Goal: Navigation & Orientation: Understand site structure

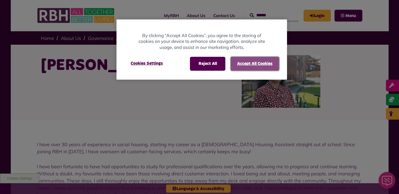
click at [255, 66] on button "Accept All Cookies" at bounding box center [255, 64] width 49 height 14
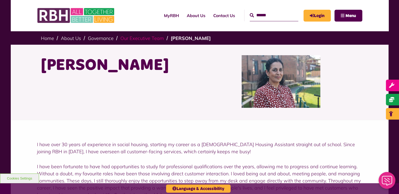
click at [139, 37] on link "Our Executive Team" at bounding box center [143, 38] width 44 height 6
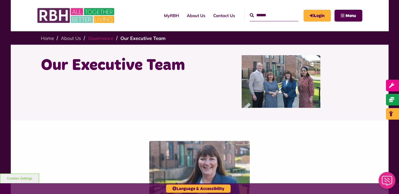
click at [89, 38] on link "Governance" at bounding box center [101, 38] width 26 height 6
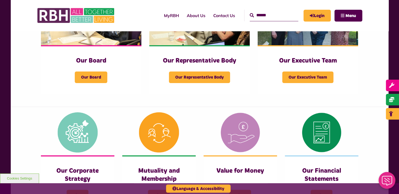
scroll to position [128, 0]
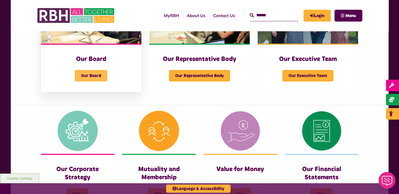
click at [85, 79] on span "Our Board" at bounding box center [91, 76] width 33 height 12
